Goal: Information Seeking & Learning: Learn about a topic

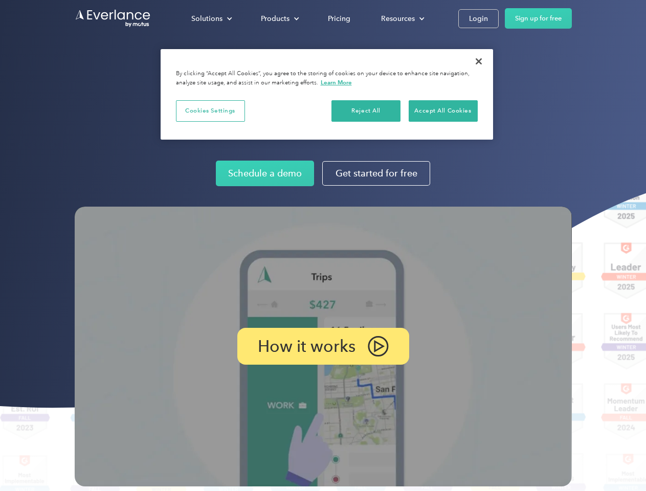
click at [323, 246] on img at bounding box center [323, 347] width 497 height 280
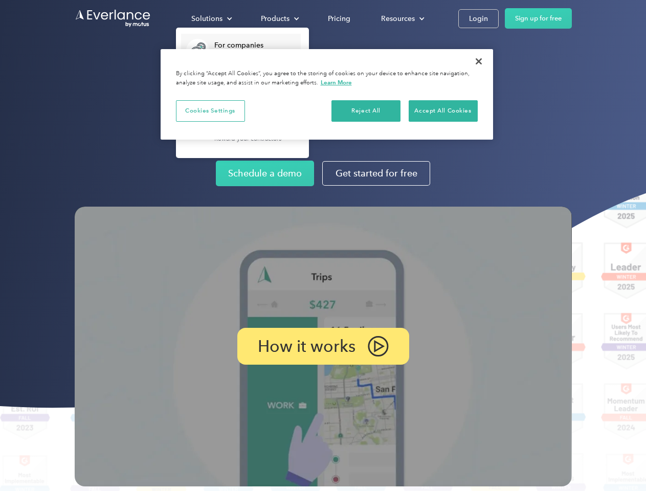
click at [211, 18] on div "Solutions" at bounding box center [206, 18] width 31 height 13
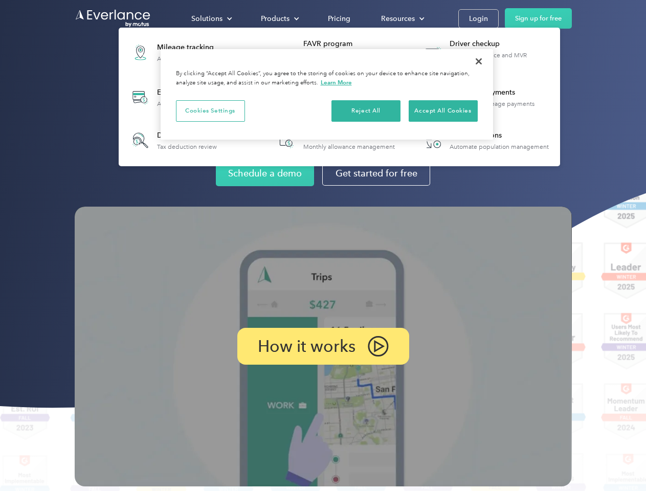
click at [279, 18] on div "Products" at bounding box center [275, 18] width 29 height 13
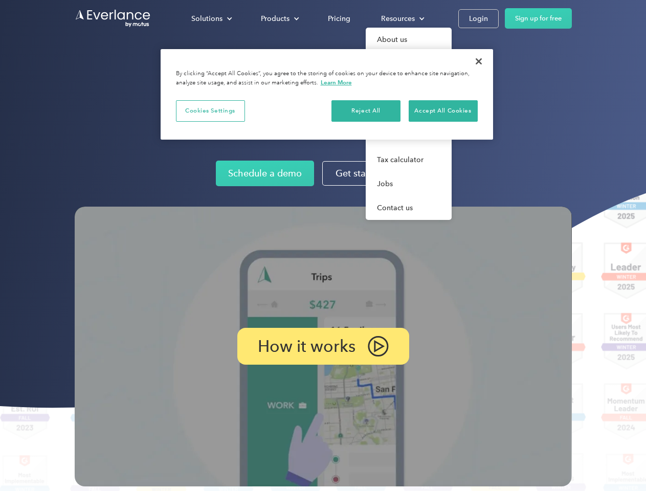
click at [402, 18] on div "Resources" at bounding box center [398, 18] width 34 height 13
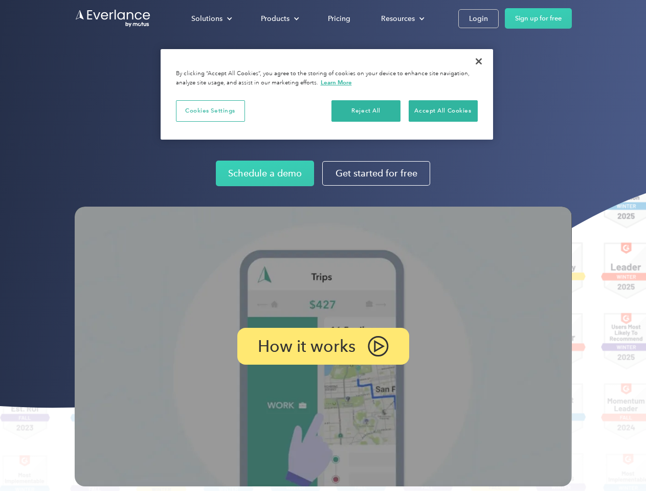
click at [323, 346] on p "How it works" at bounding box center [307, 346] width 98 height 12
click at [210, 111] on button "Cookies Settings" at bounding box center [210, 110] width 69 height 21
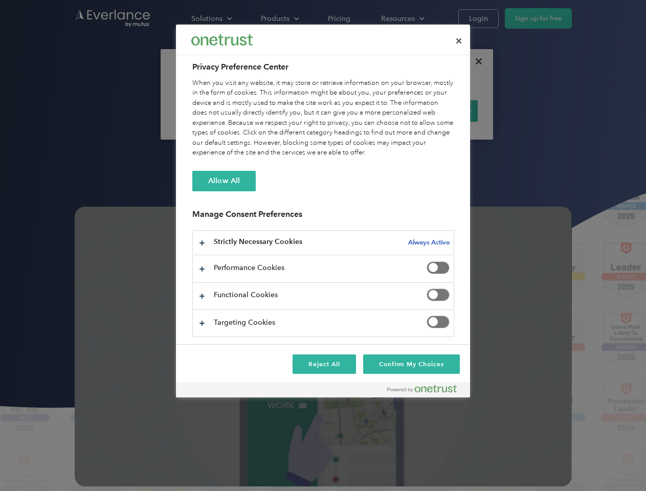
click at [366, 111] on div "When you visit any website, it may store or retrieve information on your browse…" at bounding box center [323, 118] width 262 height 80
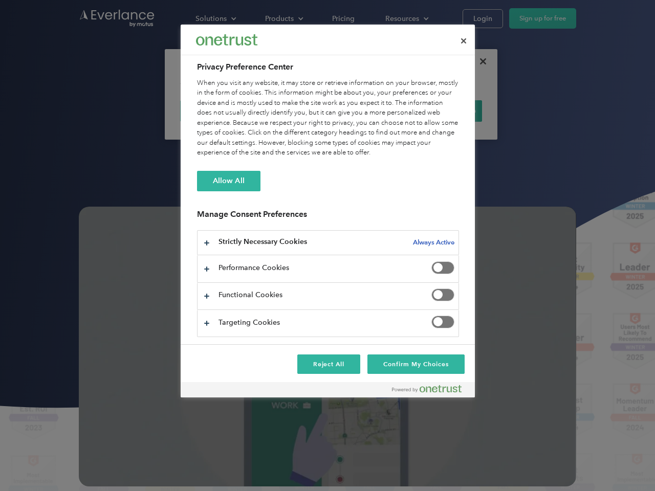
click at [443, 111] on div "When you visit any website, it may store or retrieve information on your browse…" at bounding box center [328, 118] width 262 height 80
click at [479, 61] on div at bounding box center [327, 245] width 655 height 491
